Goal: Task Accomplishment & Management: Use online tool/utility

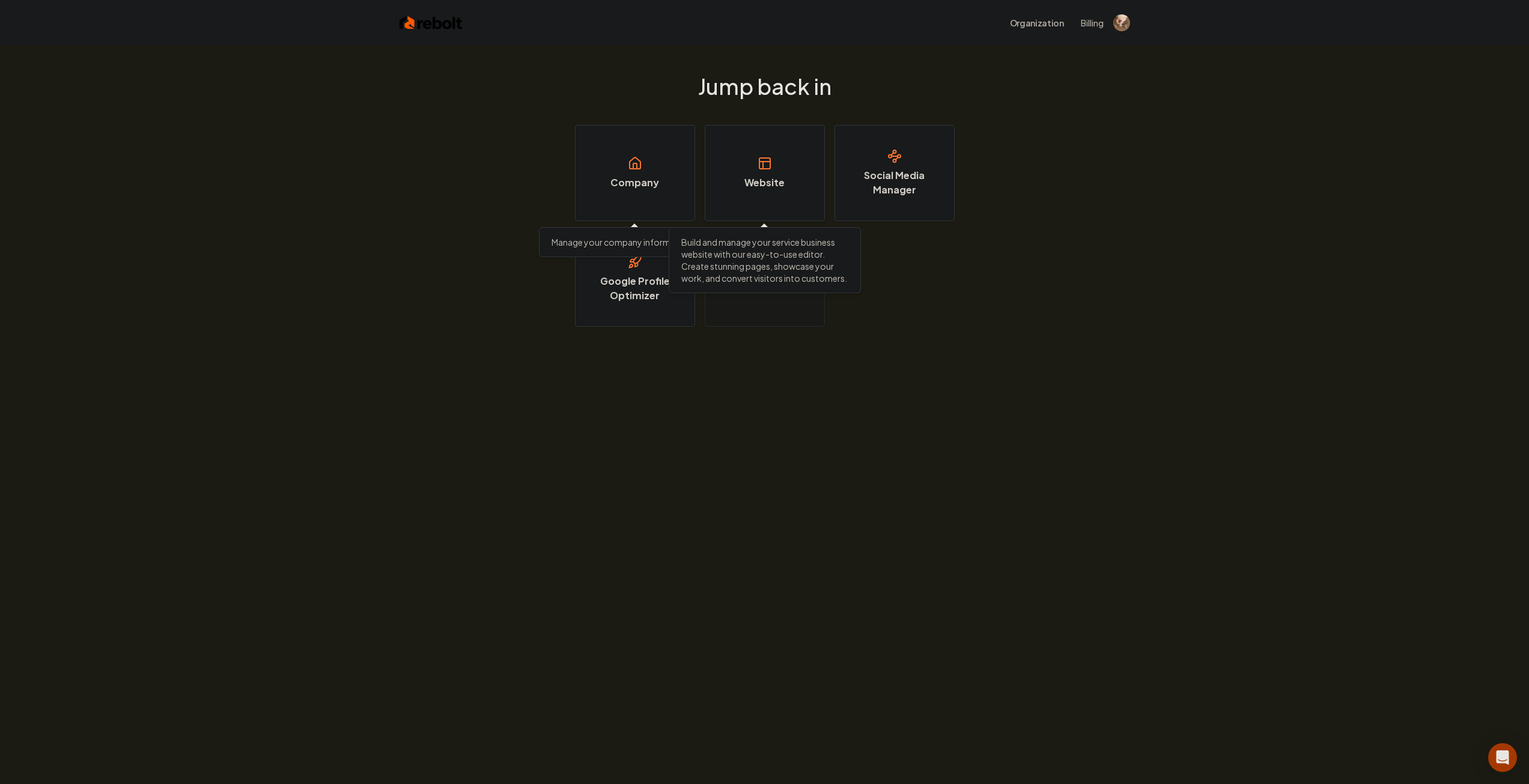
click at [748, 201] on link "Website" at bounding box center [764, 173] width 120 height 96
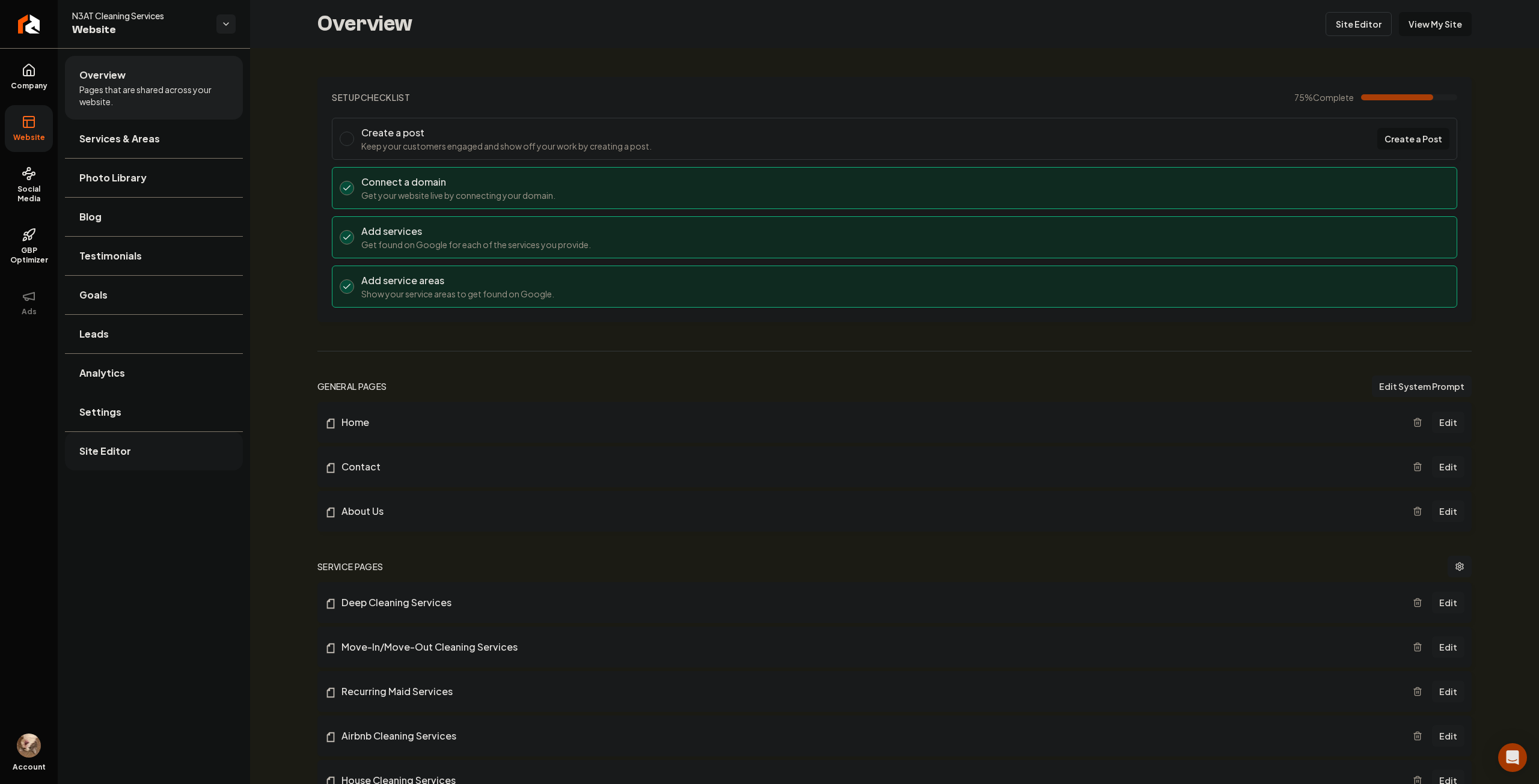
click at [155, 445] on link "Site Editor" at bounding box center [154, 451] width 178 height 39
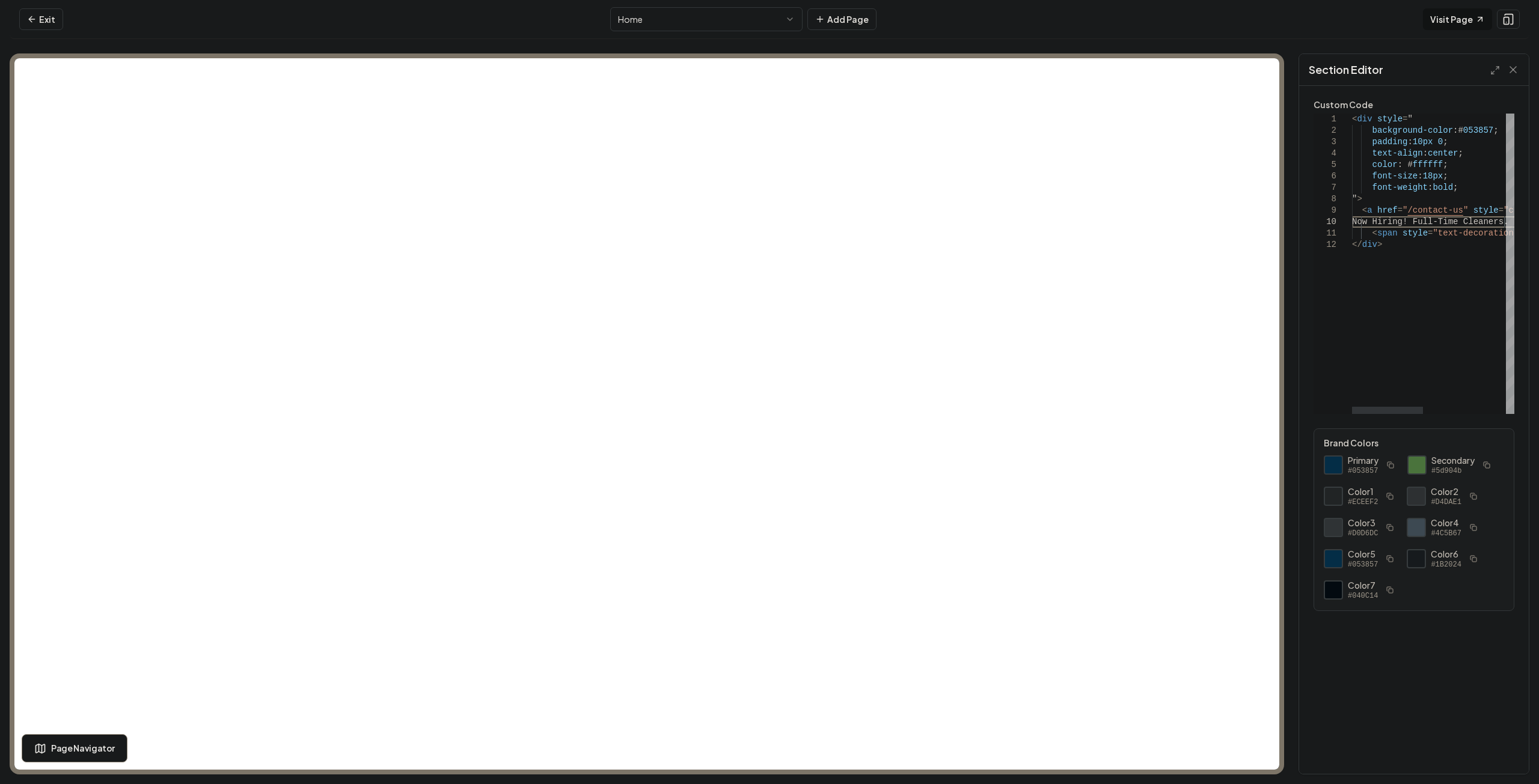
click at [1502, 223] on div "< div style = " background-color :# 053857 ; padding : 10px 0 ; text-align : ce…" at bounding box center [1527, 264] width 350 height 300
drag, startPoint x: 1465, startPoint y: 220, endPoint x: 1474, endPoint y: 221, distance: 9.1
click at [1465, 220] on div "< div style = " background-color :# 053857 ; padding : 10px 0 ; text-align : ce…" at bounding box center [1524, 264] width 350 height 300
type textarea "**********"
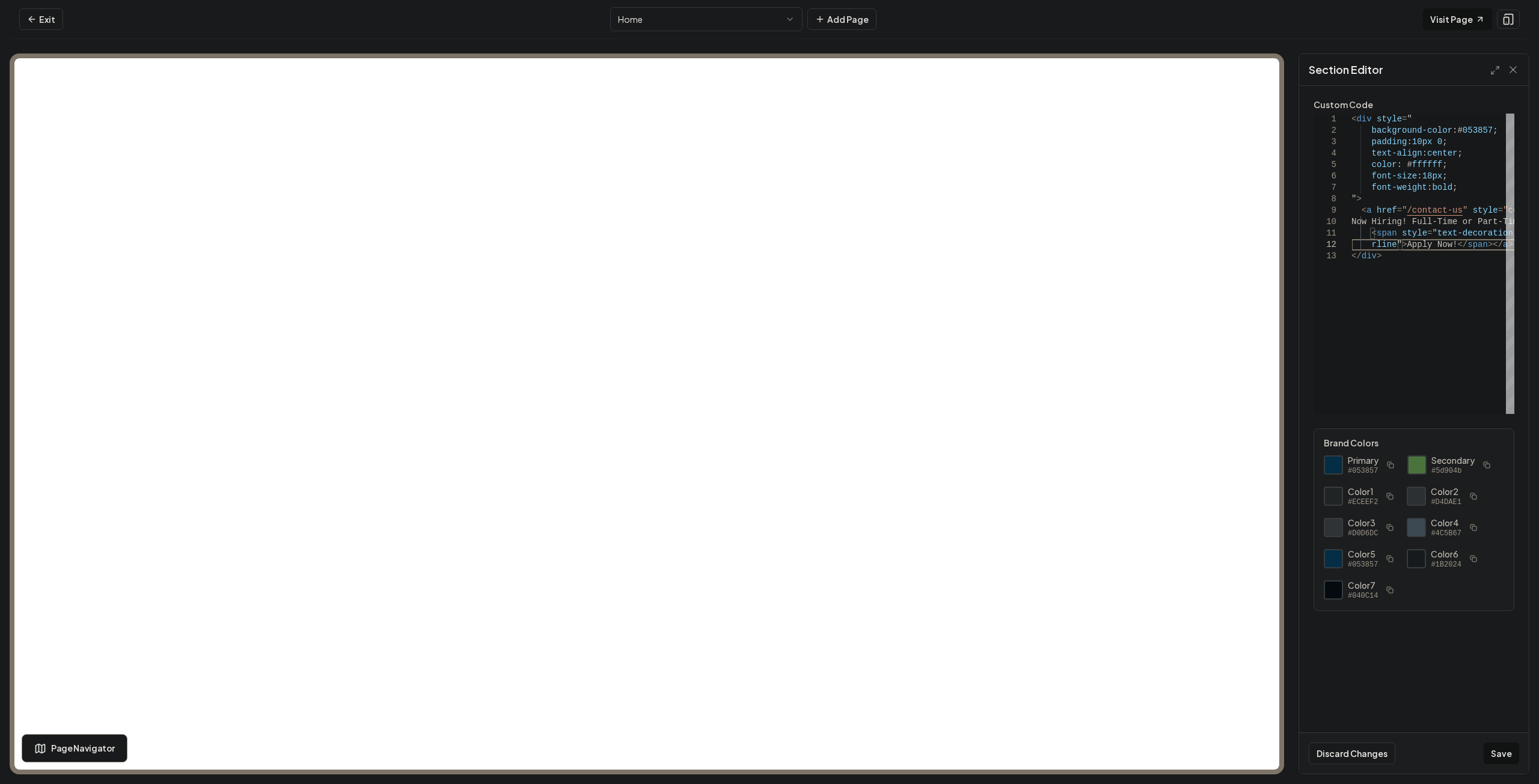
click at [1509, 755] on button "Save" at bounding box center [1501, 753] width 36 height 22
click at [1450, 15] on link "Visit Page" at bounding box center [1457, 20] width 69 height 22
